Goal: Information Seeking & Learning: Learn about a topic

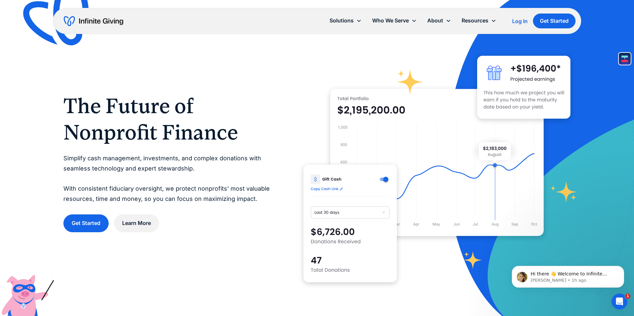
scroll to position [9, 0]
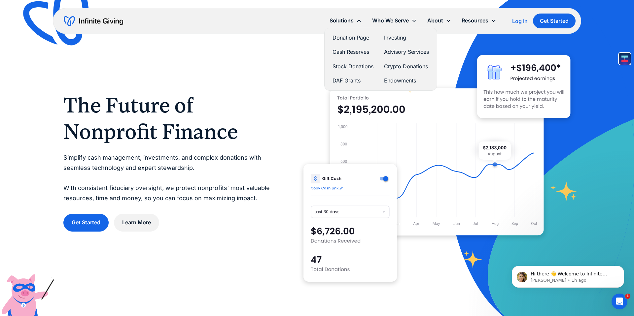
click at [349, 20] on div "Solutions" at bounding box center [342, 20] width 24 height 9
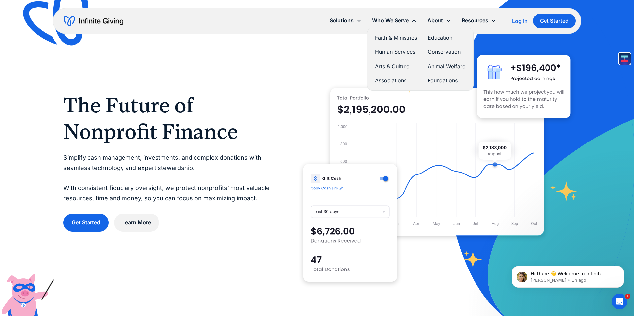
click at [434, 65] on link "Animal Welfare" at bounding box center [447, 66] width 38 height 9
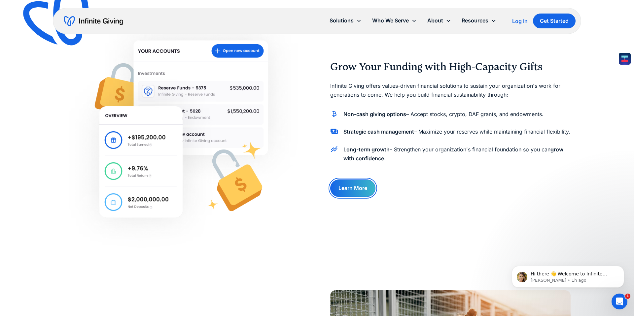
click at [352, 188] on link "Learn More" at bounding box center [352, 189] width 45 height 18
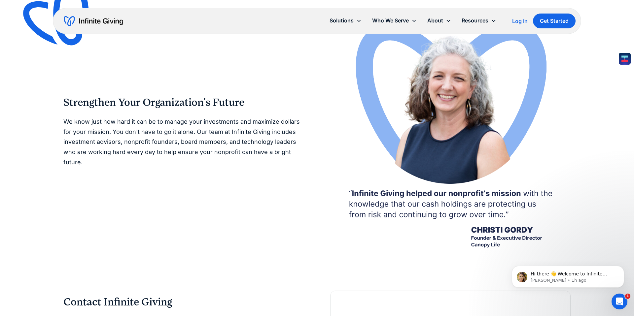
scroll to position [1274, 0]
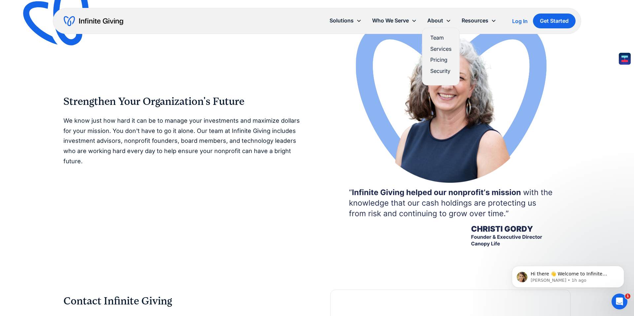
click at [440, 37] on link "Team" at bounding box center [440, 37] width 21 height 9
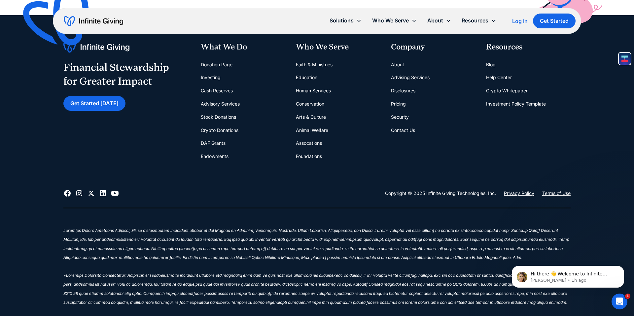
scroll to position [2104, 0]
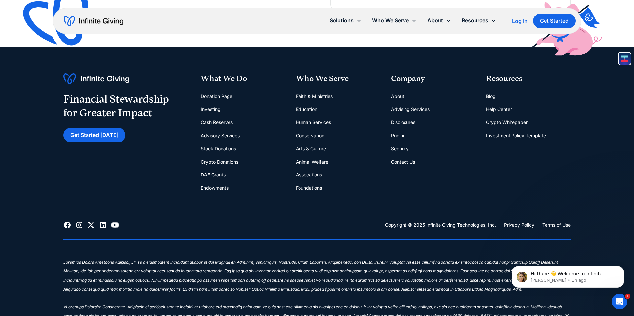
click at [214, 96] on link "Donation Page" at bounding box center [217, 96] width 32 height 13
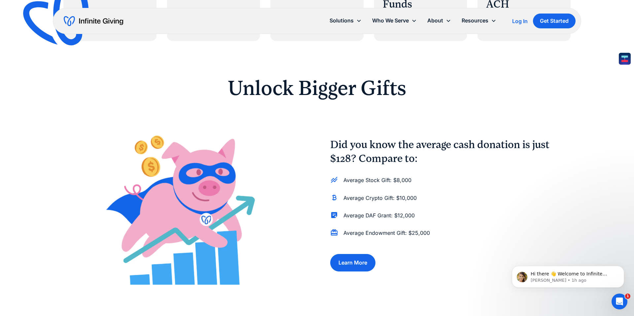
scroll to position [435, 0]
